Goal: Information Seeking & Learning: Learn about a topic

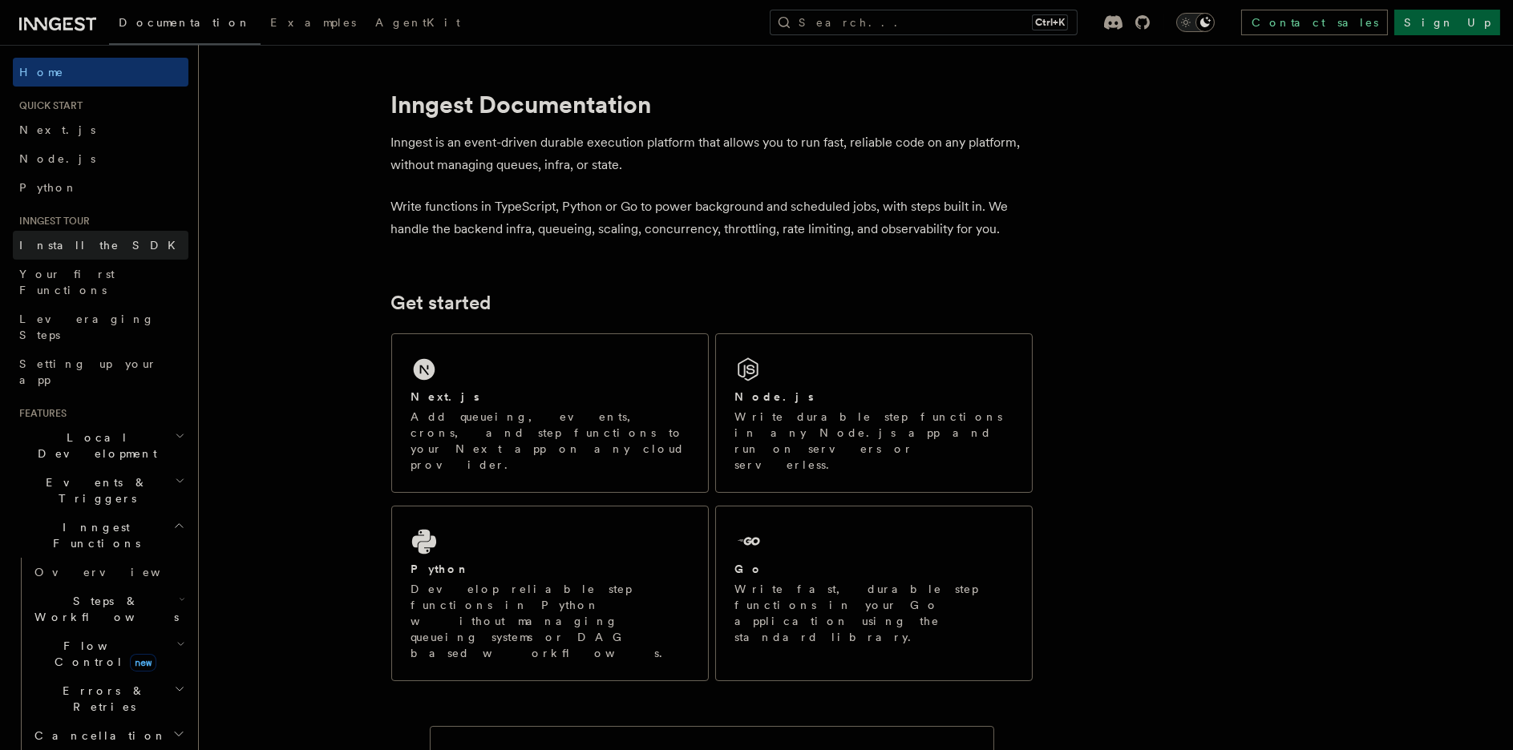
click at [82, 250] on span "Install the SDK" at bounding box center [102, 245] width 166 height 13
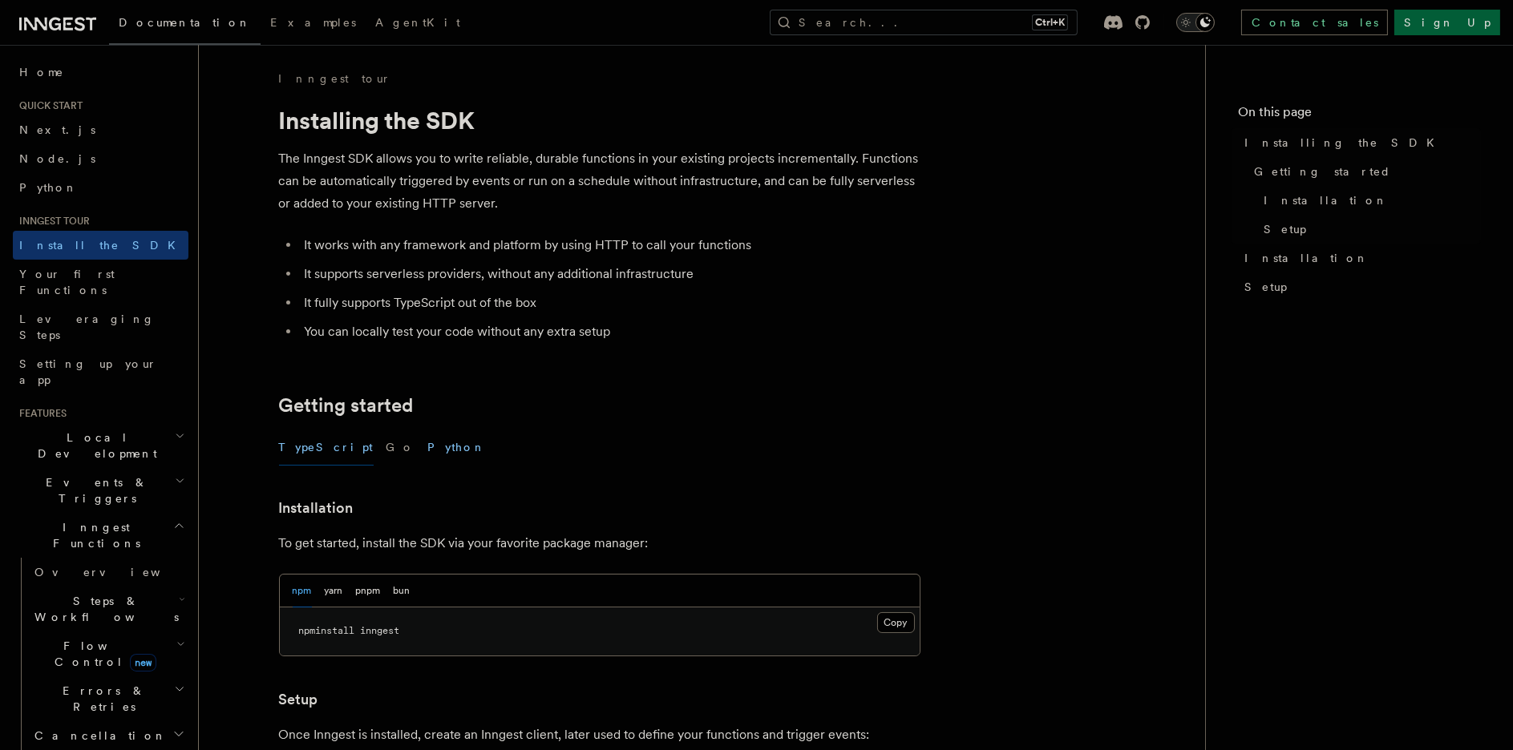
click at [428, 447] on button "Python" at bounding box center [457, 448] width 59 height 36
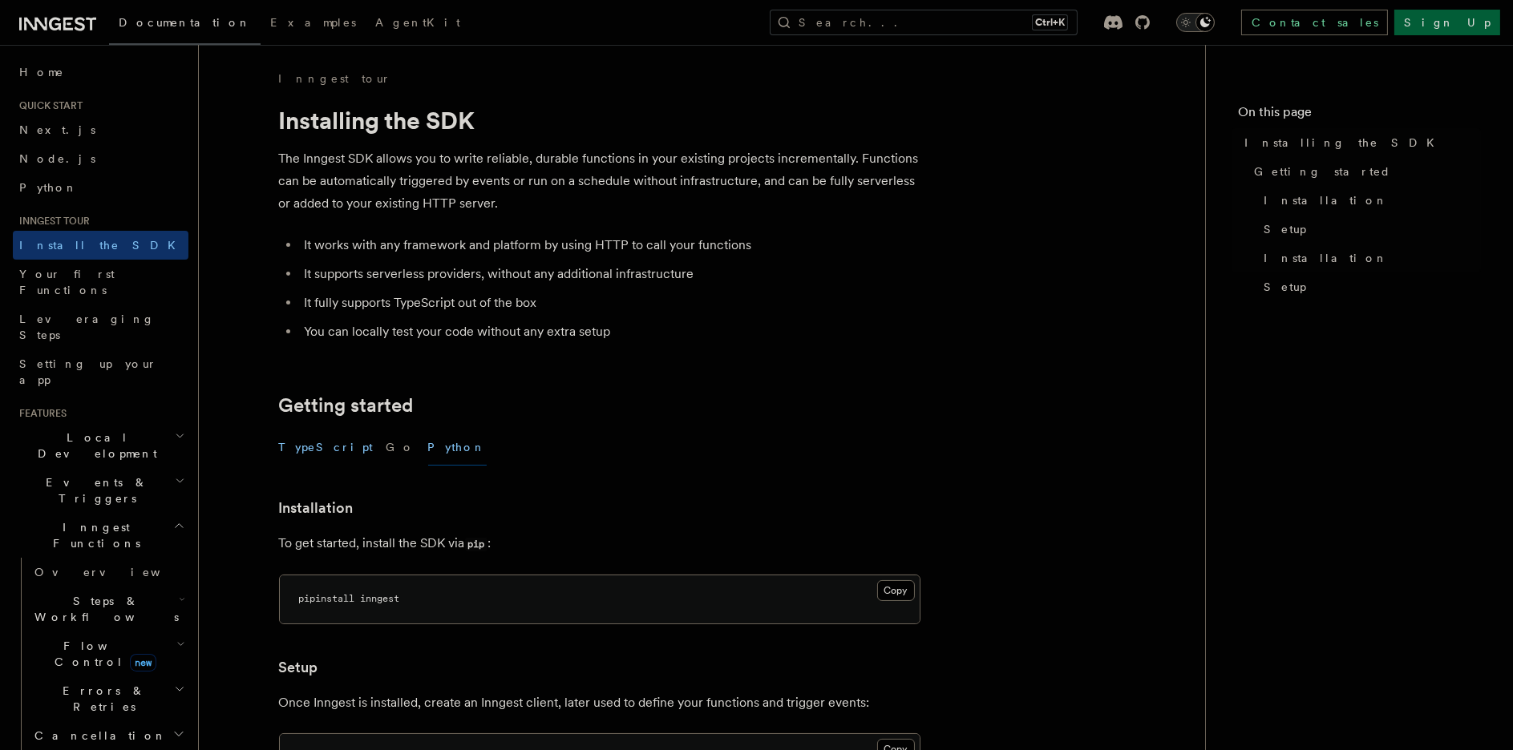
click at [311, 454] on button "TypeScript" at bounding box center [326, 448] width 95 height 36
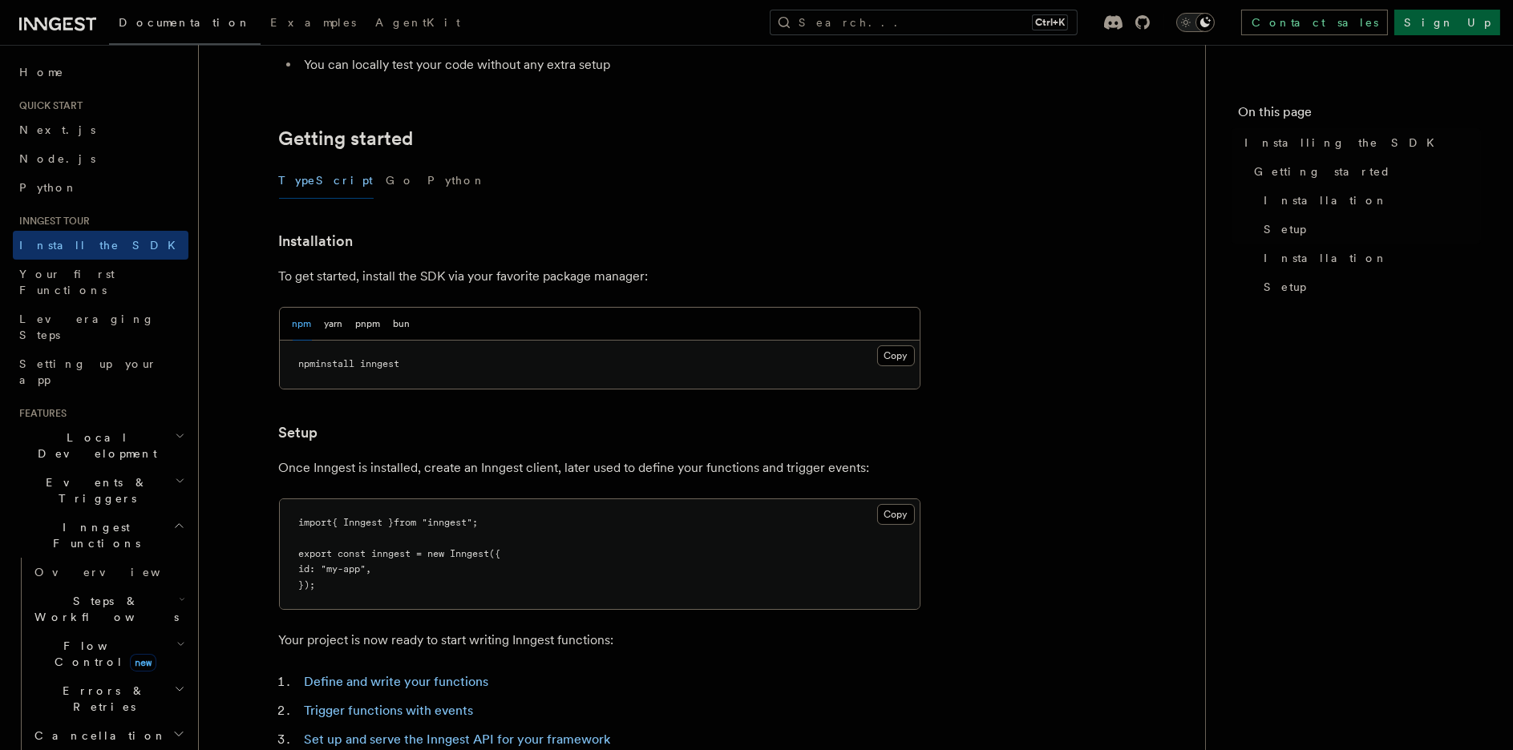
scroll to position [534, 0]
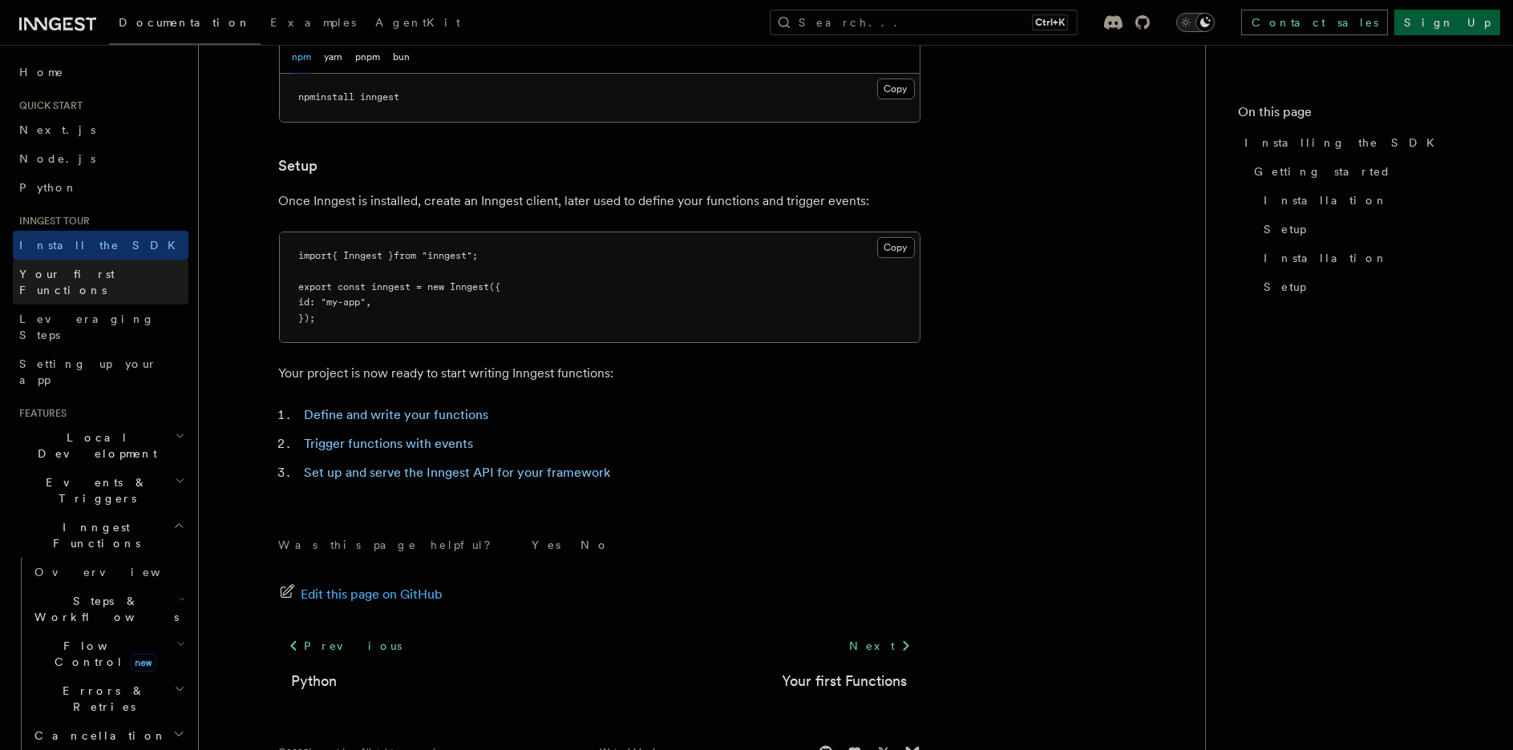
click at [84, 272] on span "Your first Functions" at bounding box center [66, 282] width 95 height 29
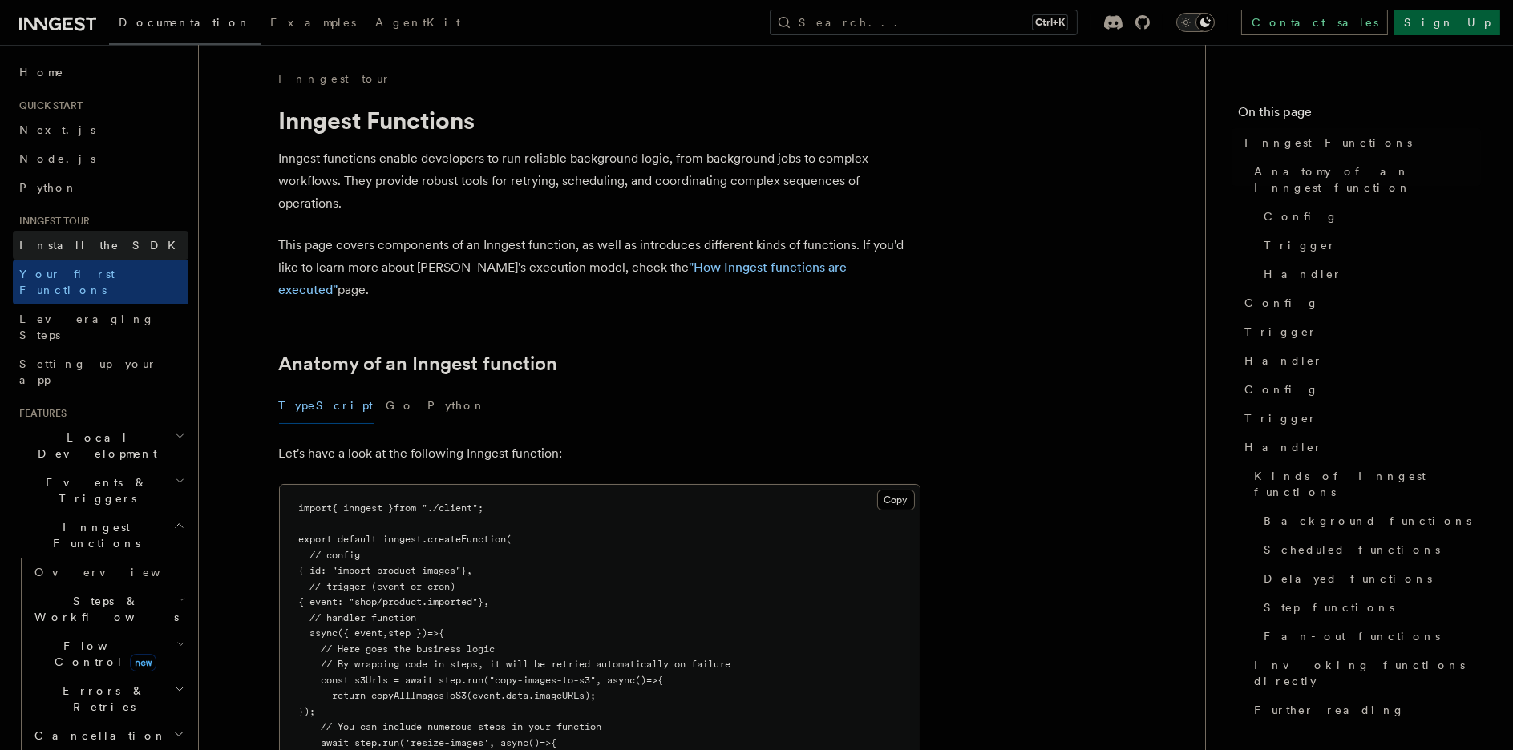
click at [67, 239] on span "Install the SDK" at bounding box center [102, 245] width 166 height 13
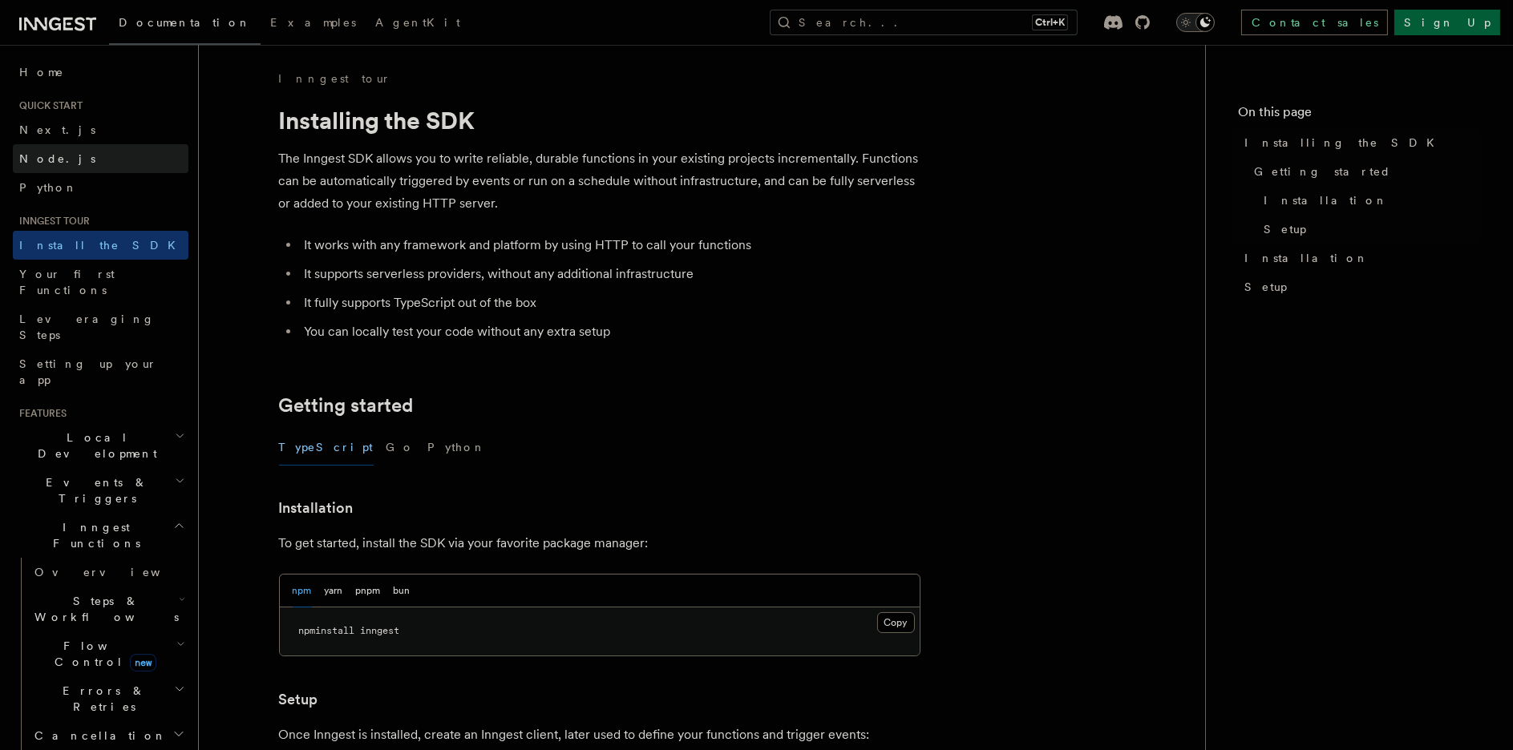
click at [29, 151] on span "Node.js" at bounding box center [57, 159] width 76 height 16
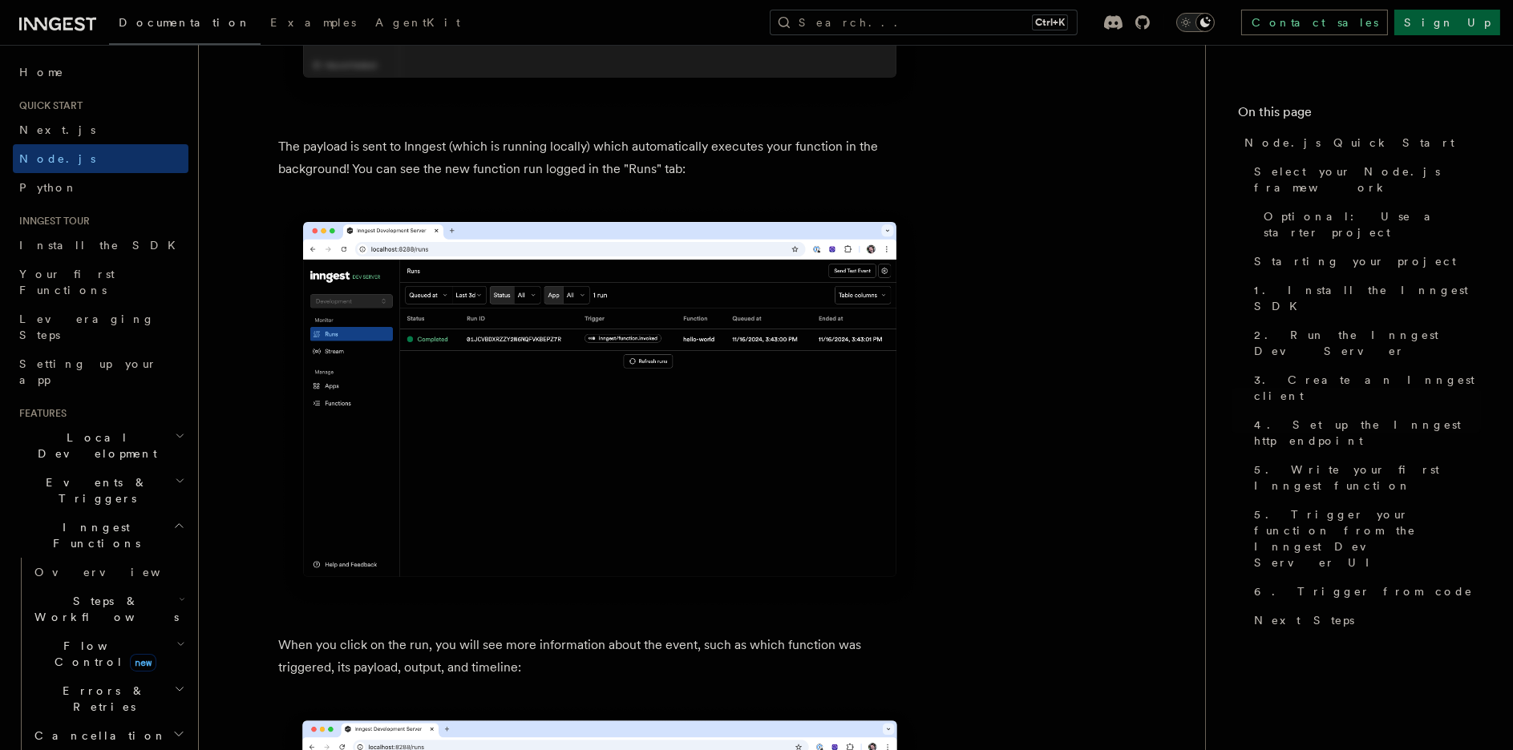
scroll to position [5438, 0]
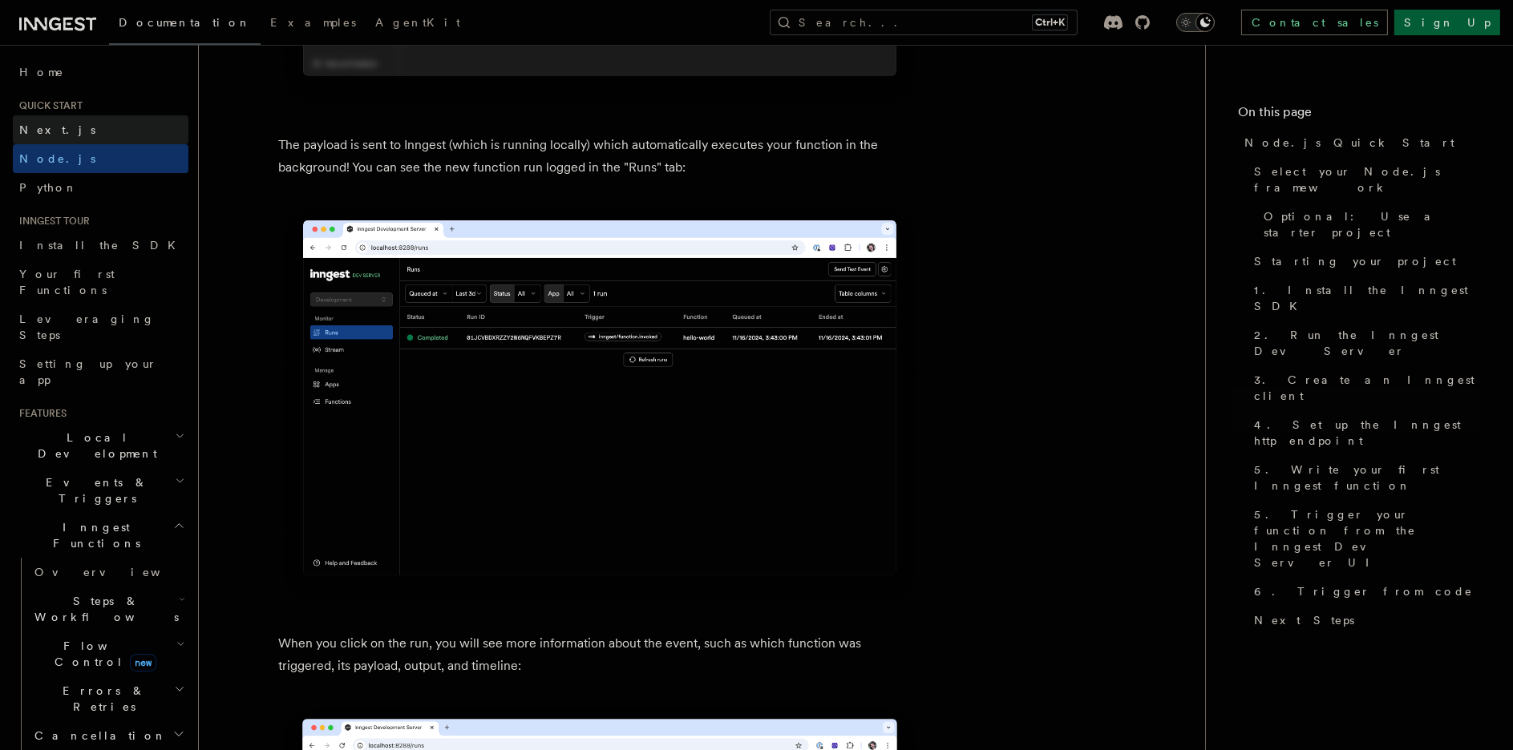
click at [107, 135] on link "Next.js" at bounding box center [101, 129] width 176 height 29
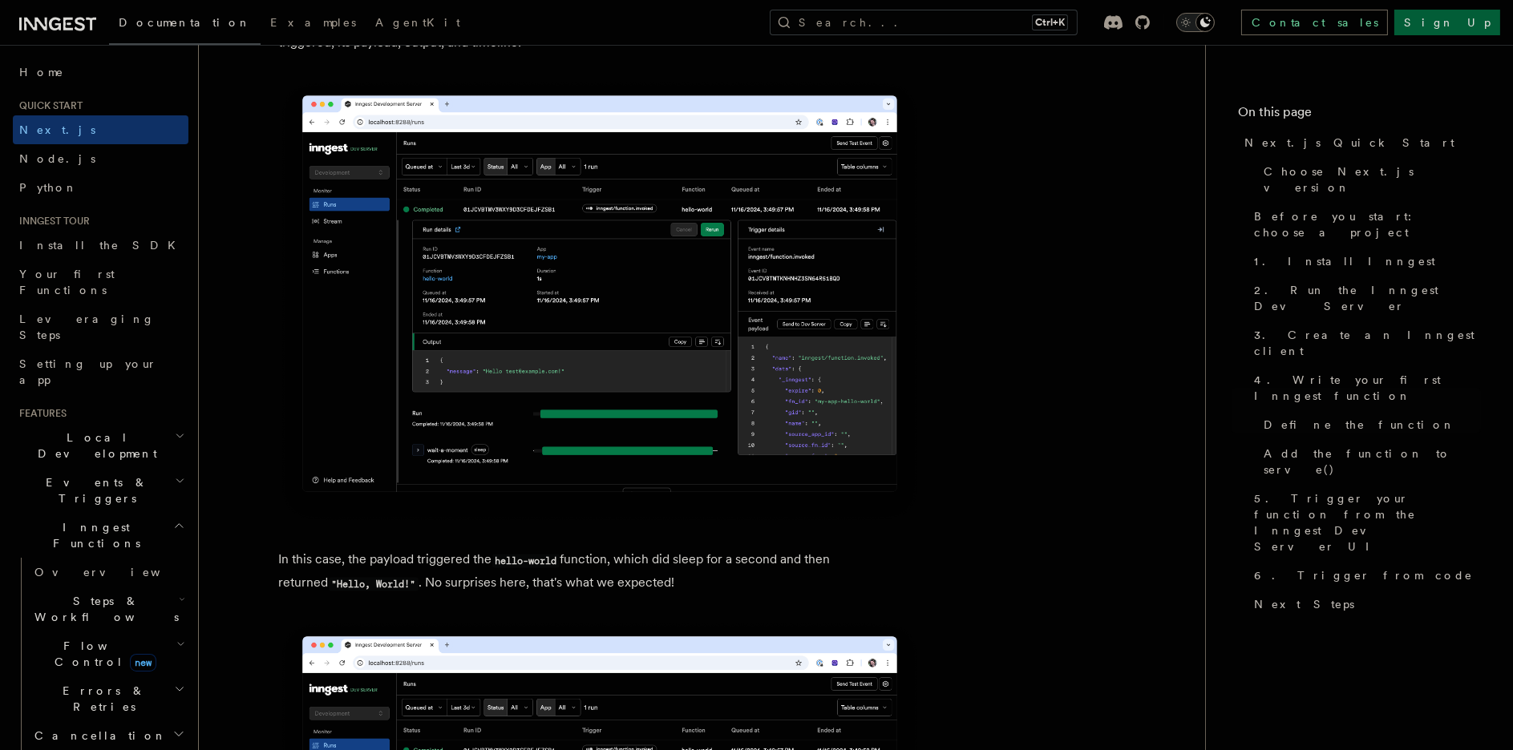
scroll to position [5998, 0]
